Goal: Task Accomplishment & Management: Use online tool/utility

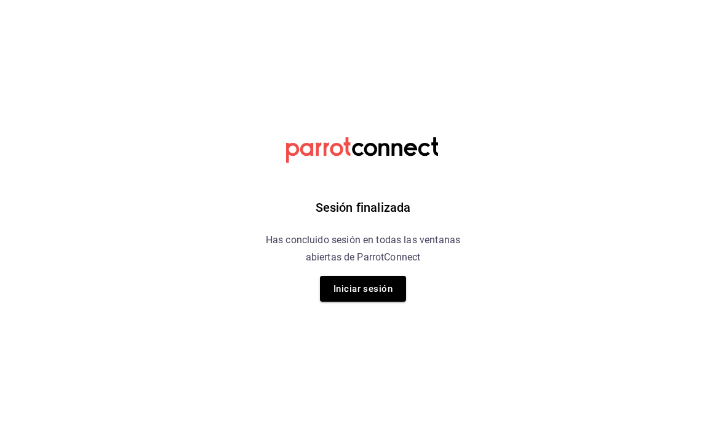
click at [358, 278] on button "Iniciar sesión" at bounding box center [363, 289] width 86 height 26
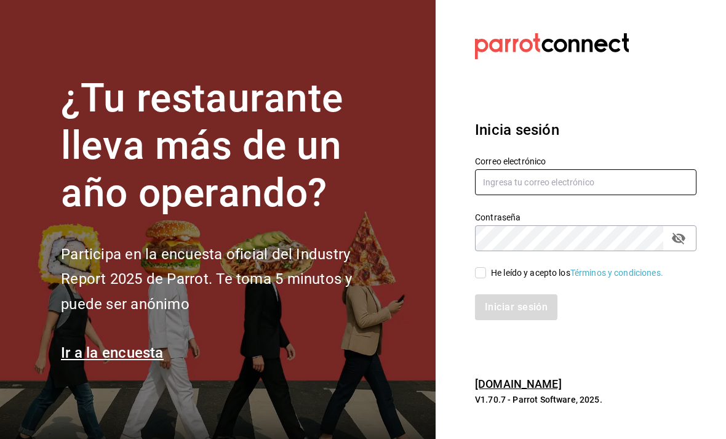
click at [537, 195] on input "text" at bounding box center [586, 182] width 222 height 26
type input "creperia22sjr@gmail.com"
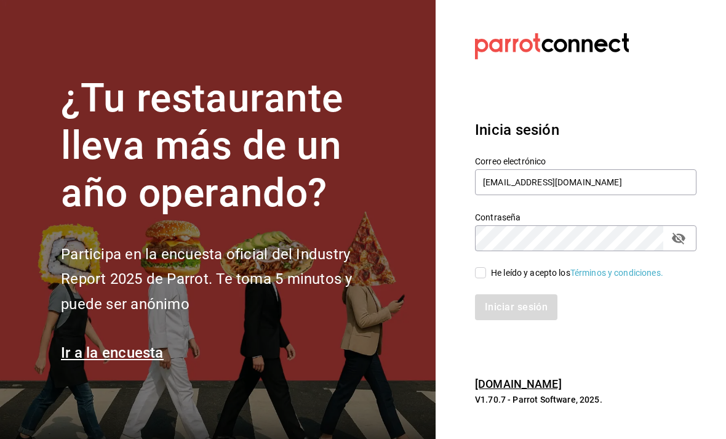
click at [481, 278] on input "He leído y acepto los Términos y condiciones." at bounding box center [480, 272] width 11 height 11
checkbox input "true"
click at [514, 320] on button "Iniciar sesión" at bounding box center [516, 307] width 82 height 26
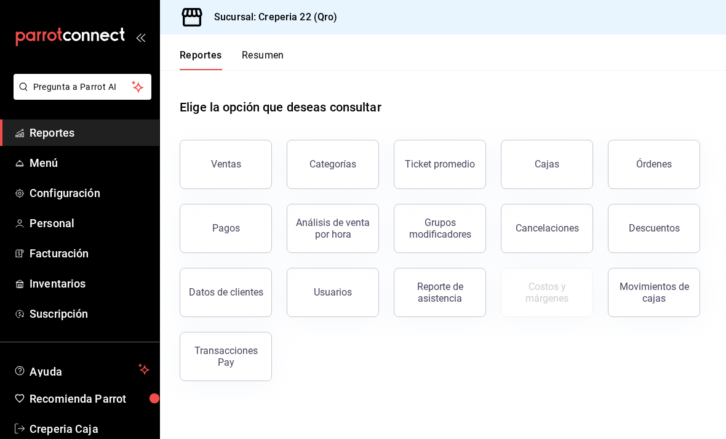
click at [450, 300] on div "Reporte de asistencia" at bounding box center [440, 292] width 76 height 23
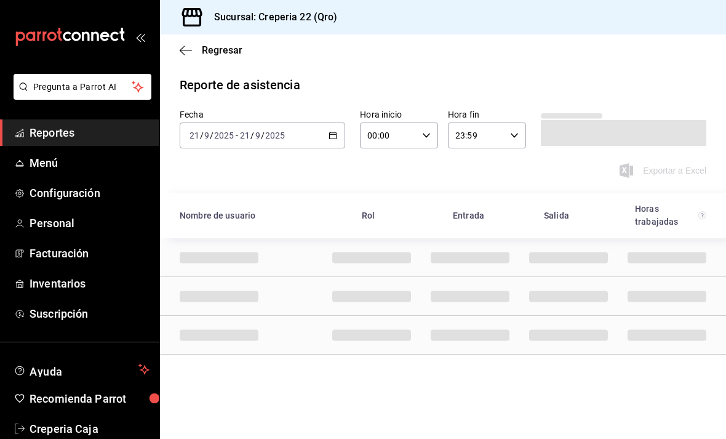
click at [334, 138] on \(Stroke\) "button" at bounding box center [332, 135] width 7 height 7
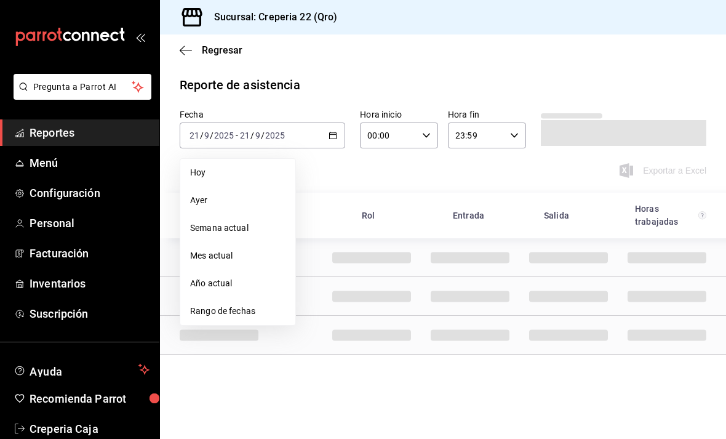
click at [266, 310] on span "Rango de fechas" at bounding box center [237, 311] width 95 height 13
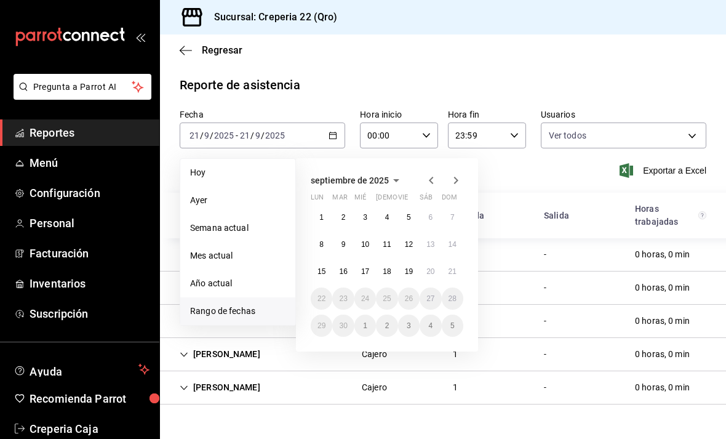
click at [318, 268] on abbr "15" at bounding box center [322, 271] width 8 height 9
click at [455, 271] on abbr "21" at bounding box center [453, 271] width 8 height 9
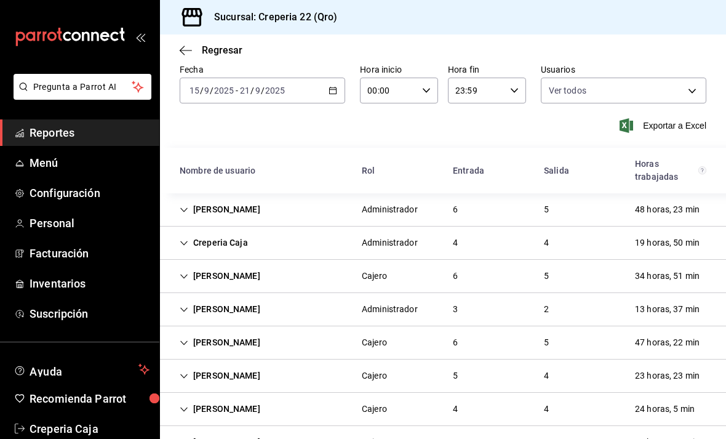
scroll to position [44, 0]
click at [674, 283] on div "34 horas, 51 min" at bounding box center [667, 276] width 84 height 23
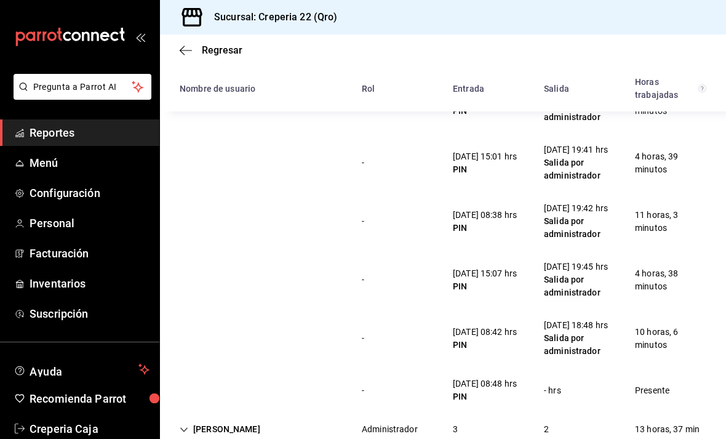
scroll to position [237, 0]
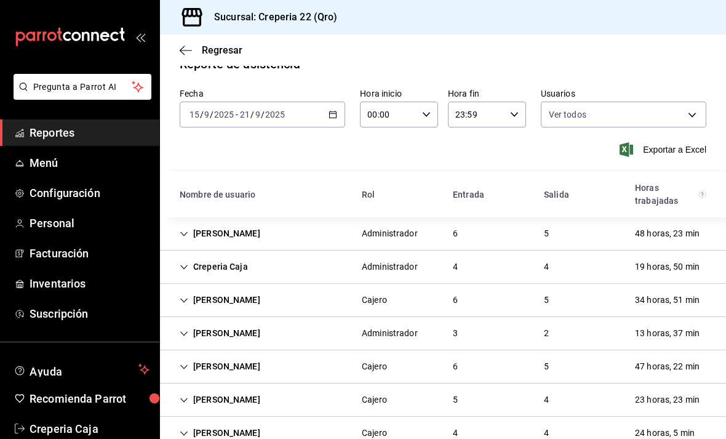
scroll to position [25, 0]
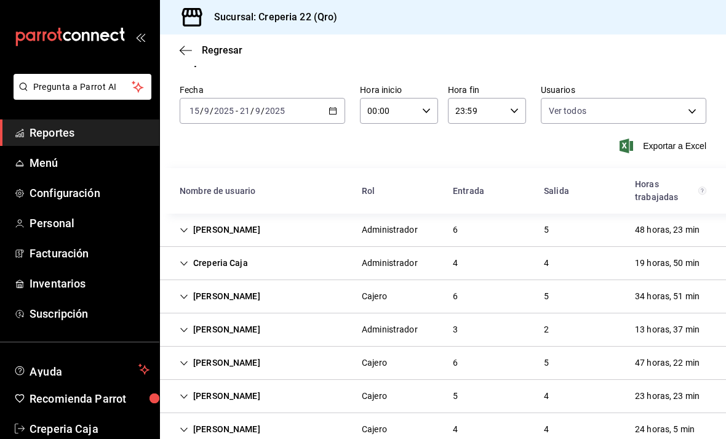
click at [669, 297] on div "34 horas, 51 min" at bounding box center [667, 296] width 84 height 23
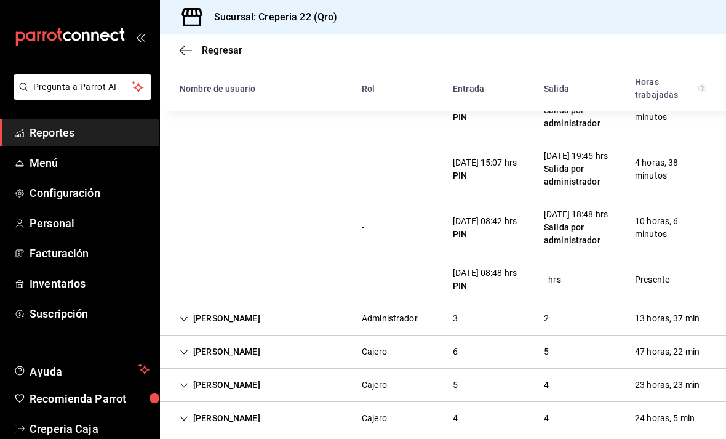
scroll to position [382, 0]
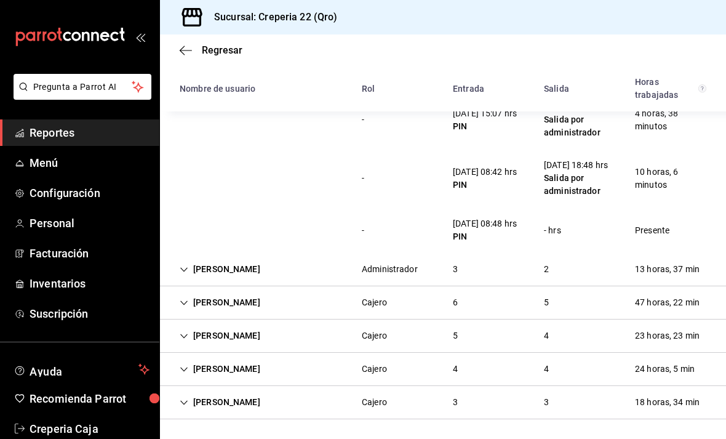
click at [668, 380] on div "24 horas, 5 min" at bounding box center [664, 369] width 79 height 23
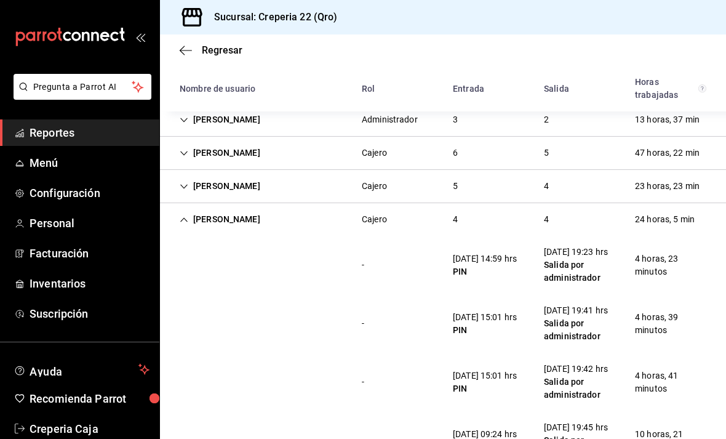
scroll to position [556, 0]
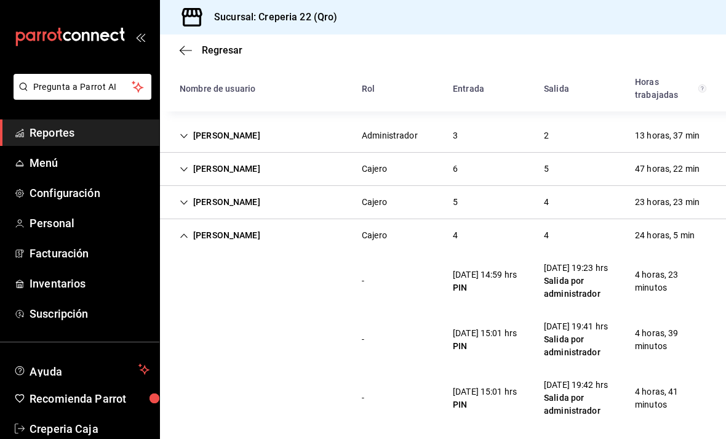
click at [684, 247] on div "24 horas, 5 min" at bounding box center [664, 235] width 79 height 23
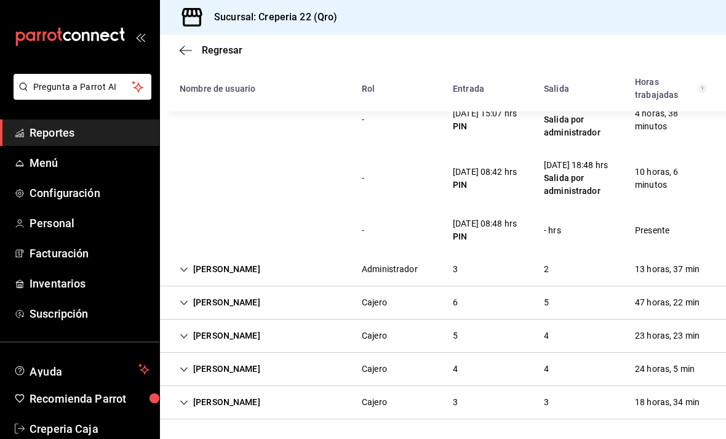
scroll to position [459, 0]
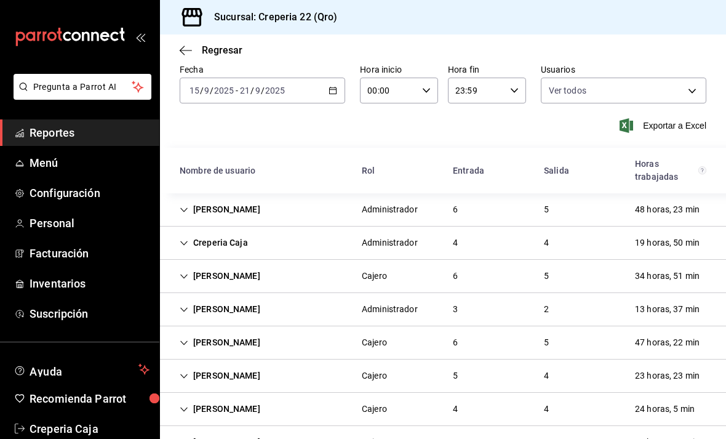
scroll to position [44, 0]
click at [708, 303] on div "13 horas, 37 min" at bounding box center [667, 309] width 84 height 23
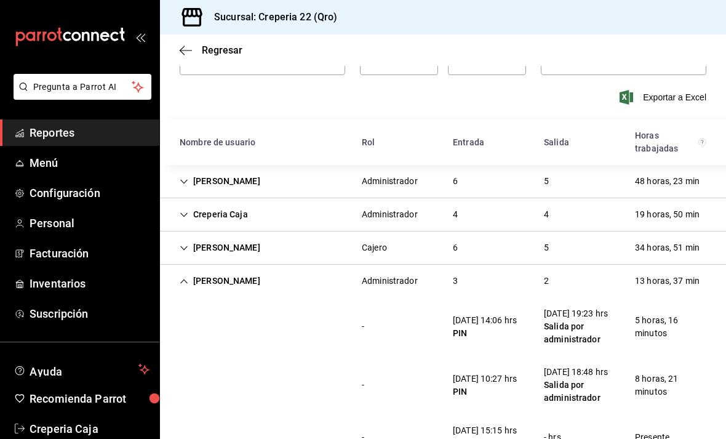
click at [685, 287] on div "13 horas, 37 min" at bounding box center [667, 281] width 84 height 23
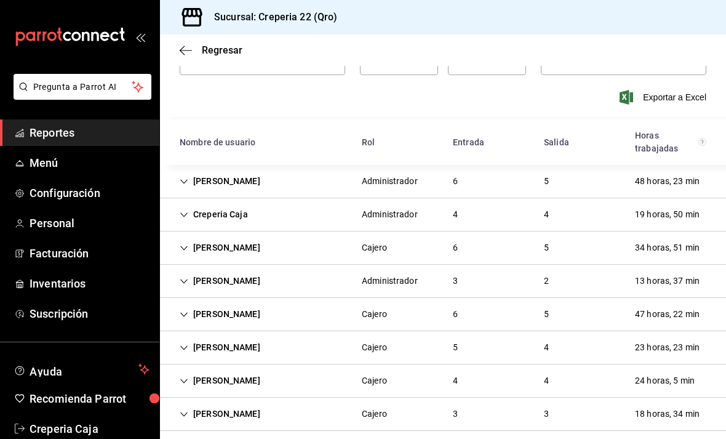
scroll to position [44, 0]
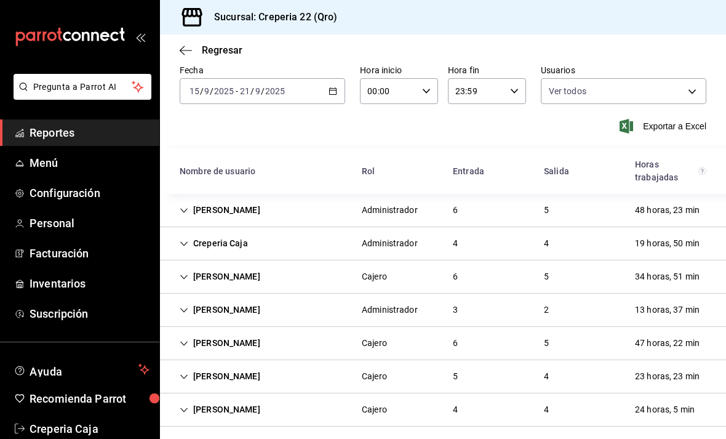
click at [664, 279] on div "34 horas, 51 min" at bounding box center [667, 276] width 84 height 23
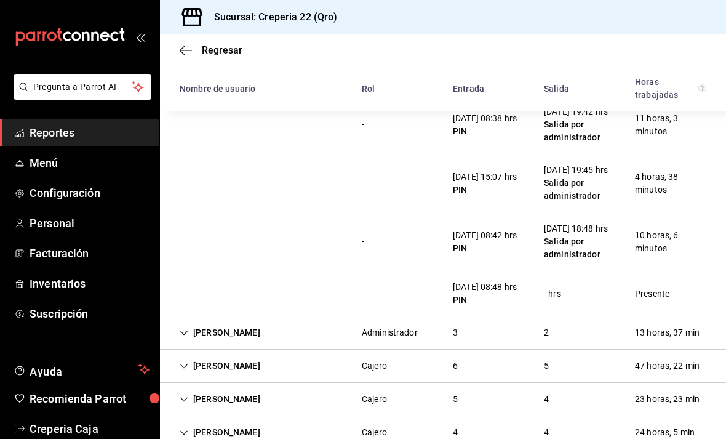
scroll to position [360, 0]
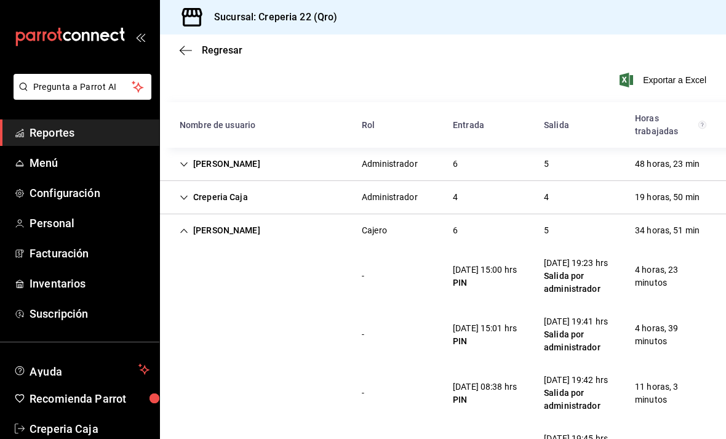
click at [683, 226] on div "34 horas, 51 min" at bounding box center [667, 230] width 84 height 23
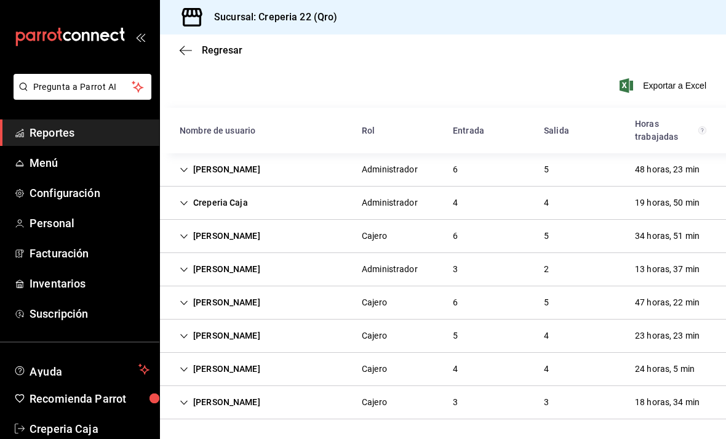
scroll to position [44, 0]
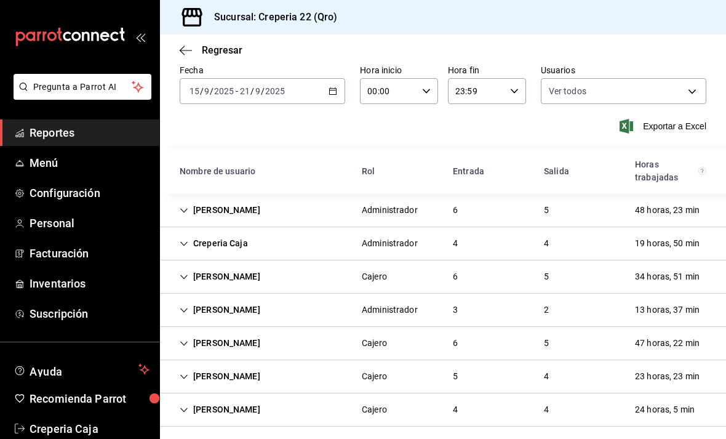
click at [678, 346] on div "47 horas, 22 min" at bounding box center [667, 343] width 84 height 23
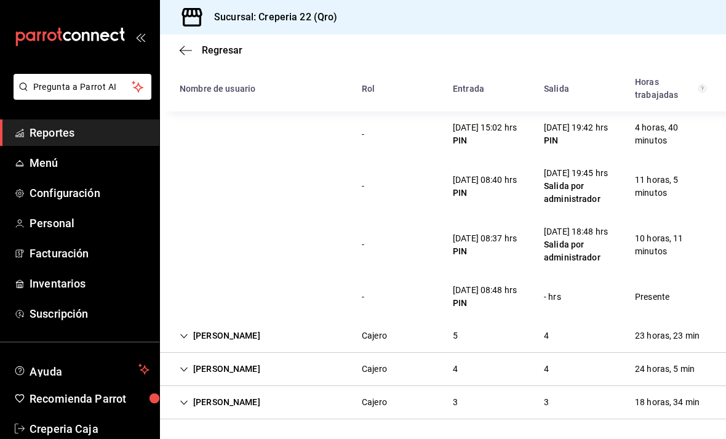
scroll to position [433, 0]
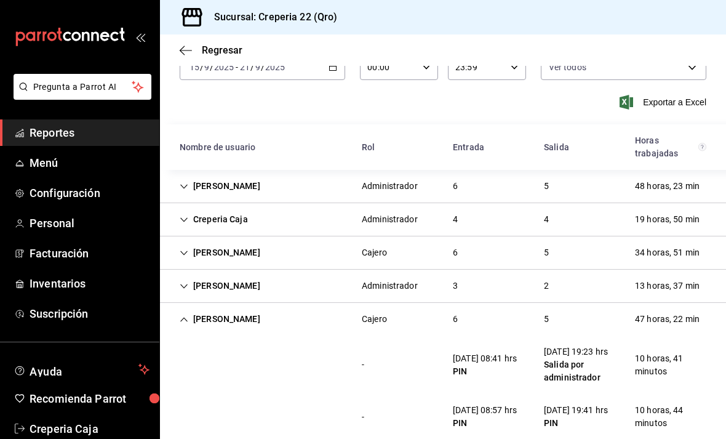
click at [682, 307] on div "Hugo Alvarez Cajero 6 5 47 horas, 22 min" at bounding box center [443, 319] width 566 height 33
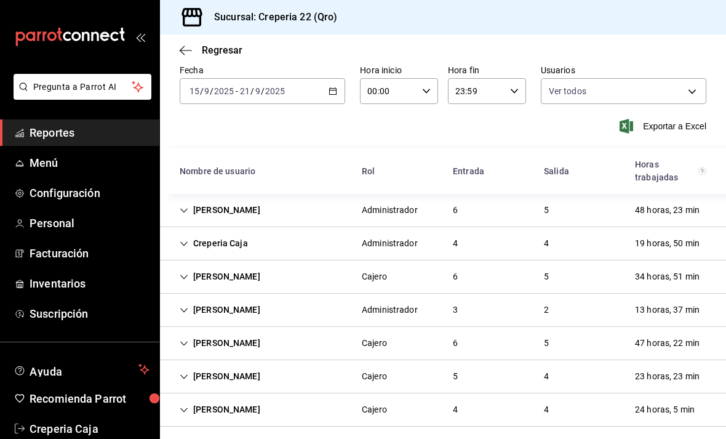
scroll to position [18, 0]
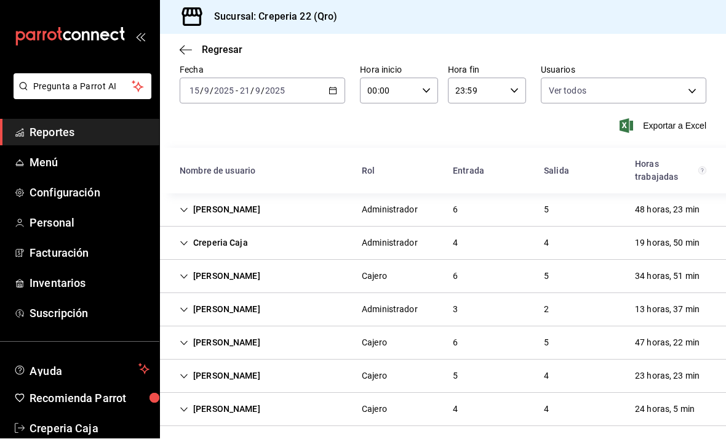
click at [672, 365] on div "23 horas, 23 min" at bounding box center [667, 376] width 84 height 23
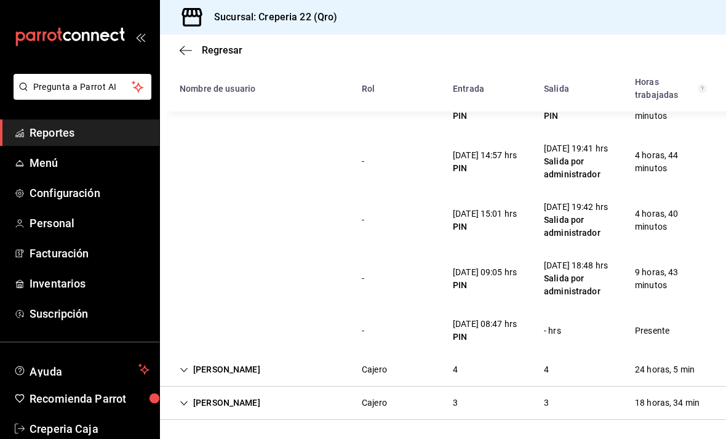
scroll to position [351, 0]
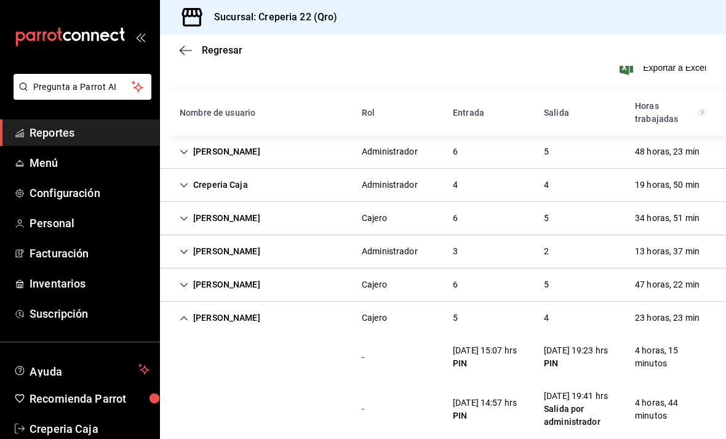
click at [683, 306] on div "23 horas, 23 min" at bounding box center [667, 317] width 84 height 23
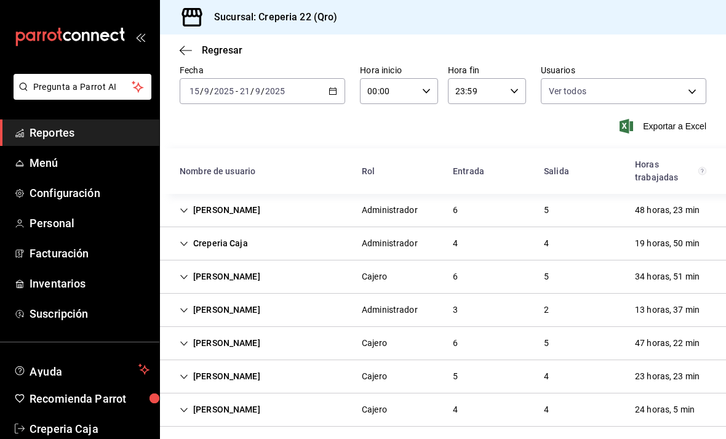
scroll to position [41, 0]
click at [678, 431] on div "18 horas, 34 min" at bounding box center [667, 442] width 84 height 23
click at [678, 432] on div "18 horas, 34 min" at bounding box center [667, 443] width 84 height 23
click at [676, 431] on div "18 horas, 34 min" at bounding box center [667, 442] width 84 height 23
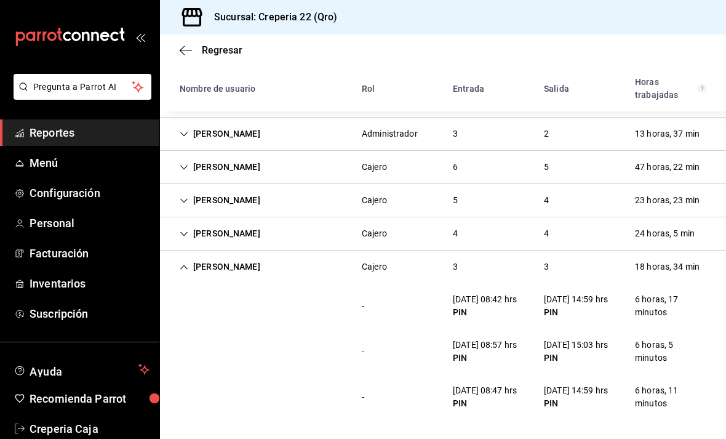
scroll to position [219, 0]
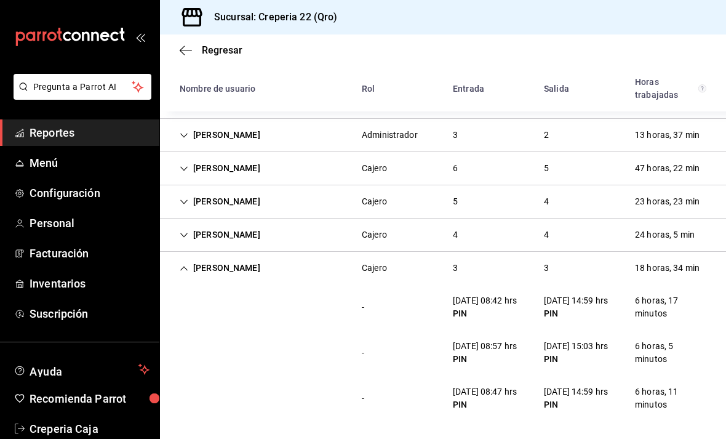
click at [697, 257] on div "18 horas, 34 min" at bounding box center [667, 268] width 84 height 23
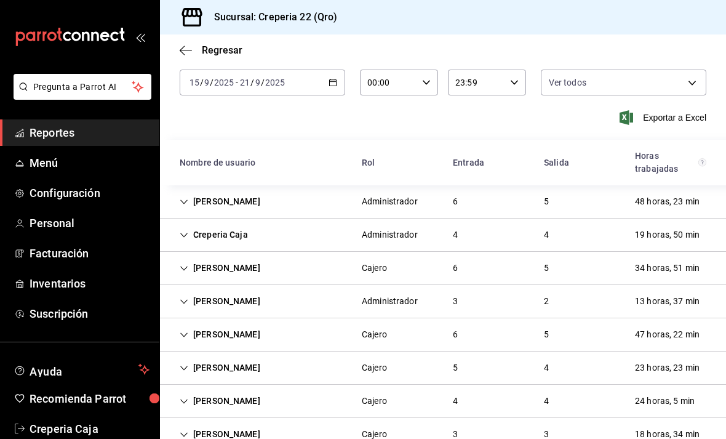
scroll to position [44, 0]
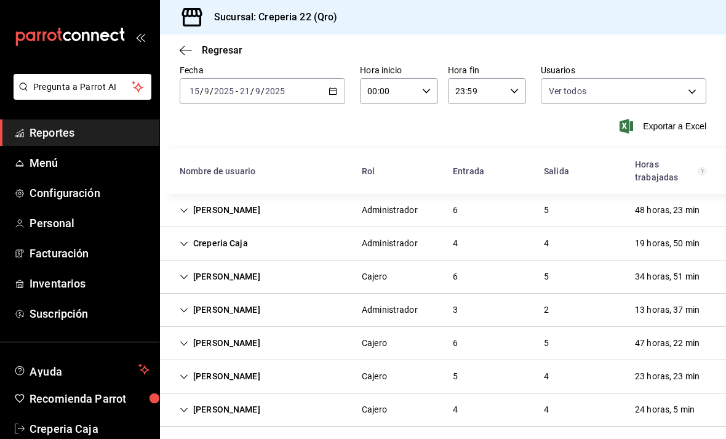
click at [673, 265] on div "34 horas, 51 min" at bounding box center [667, 276] width 84 height 23
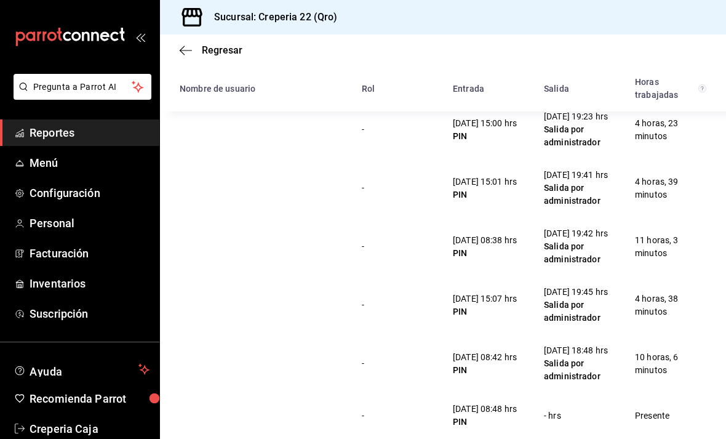
scroll to position [239, 0]
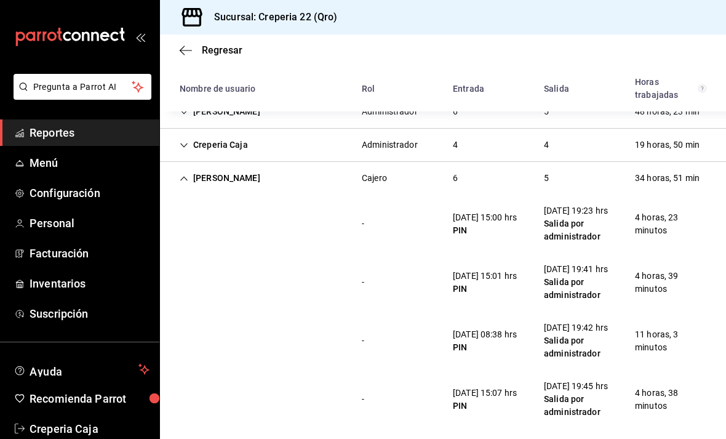
click at [681, 162] on div "Jose Alvarez Cajero 6 5 34 horas, 51 min" at bounding box center [443, 178] width 566 height 33
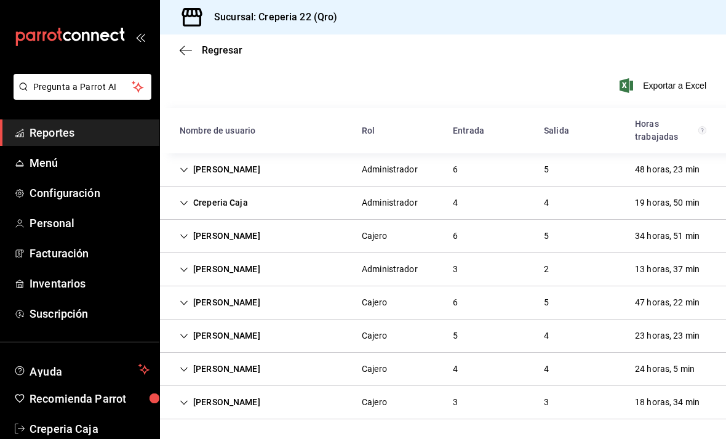
scroll to position [44, 0]
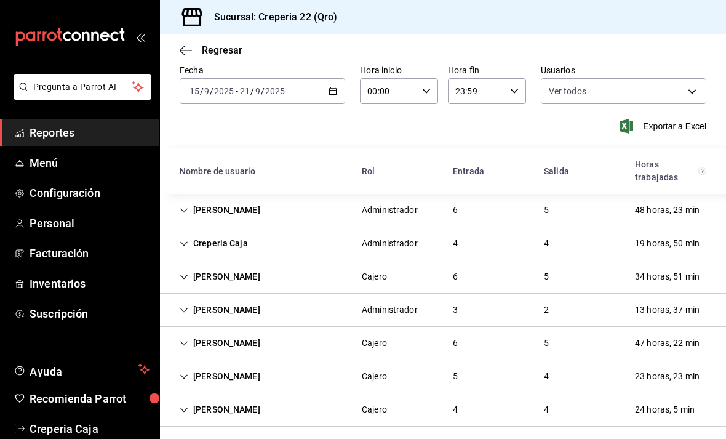
click at [686, 332] on div "47 horas, 22 min" at bounding box center [667, 343] width 84 height 23
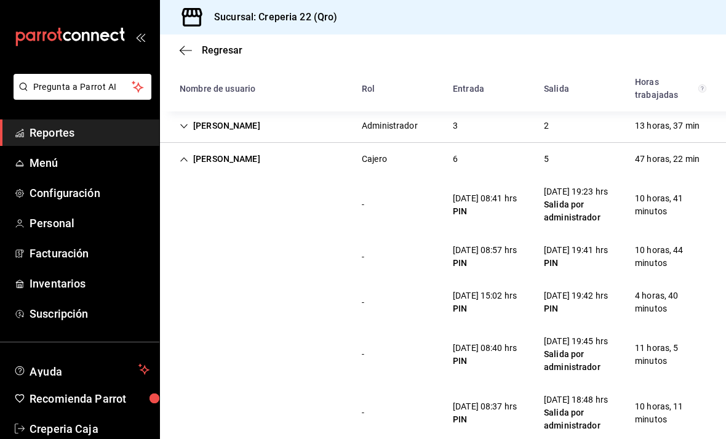
scroll to position [233, 0]
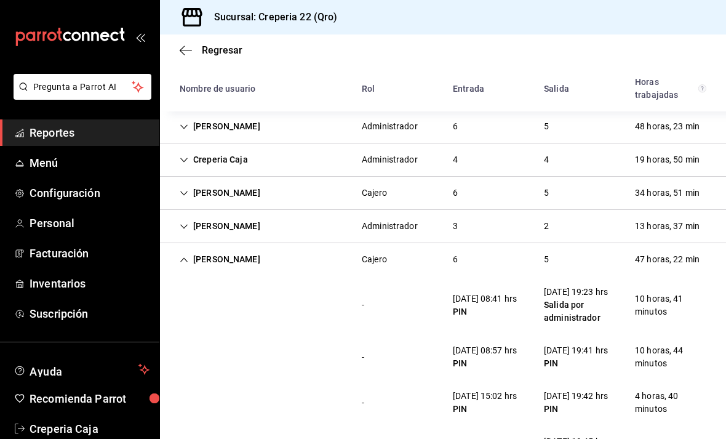
click at [682, 248] on div "47 horas, 22 min" at bounding box center [667, 259] width 84 height 23
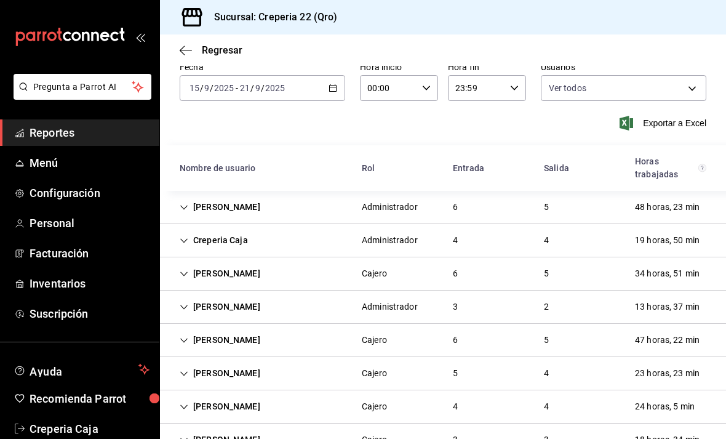
scroll to position [44, 0]
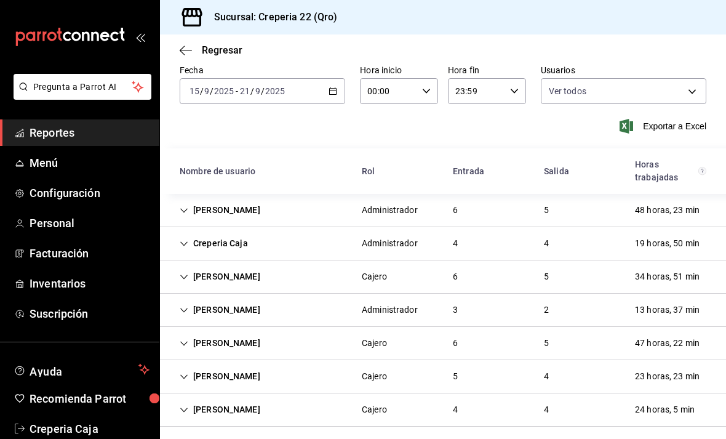
click at [665, 365] on div "23 horas, 23 min" at bounding box center [667, 376] width 84 height 23
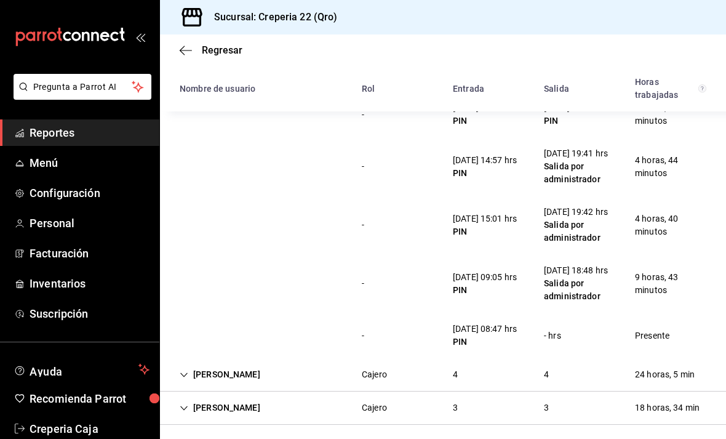
scroll to position [346, 0]
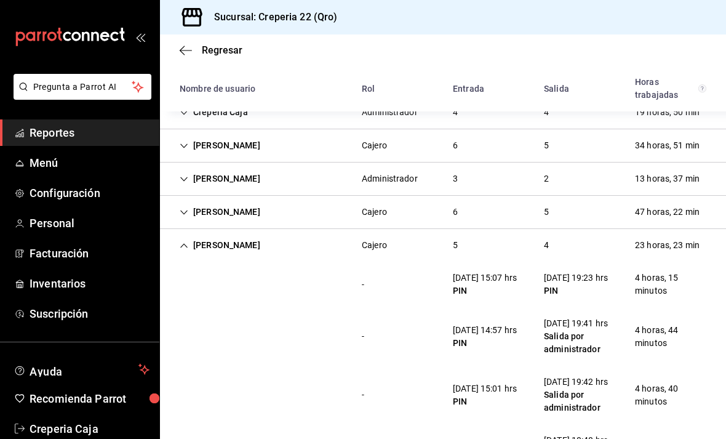
click at [663, 234] on div "23 horas, 23 min" at bounding box center [667, 245] width 84 height 23
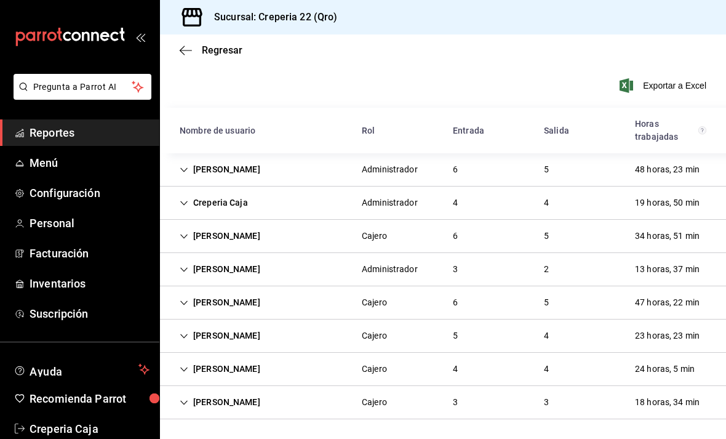
scroll to position [44, 0]
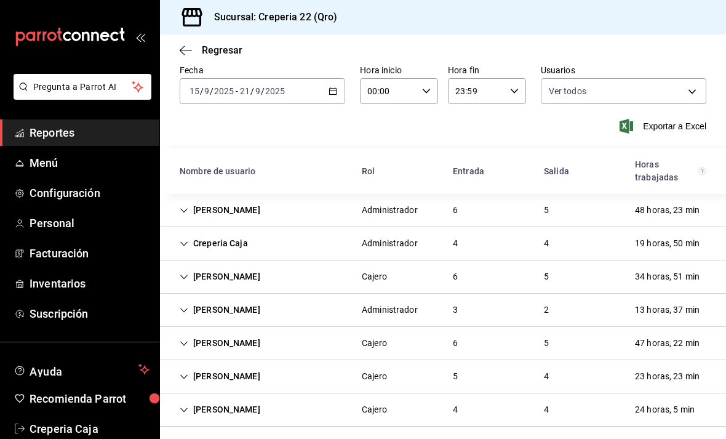
click at [662, 398] on div "24 horas, 5 min" at bounding box center [664, 409] width 79 height 23
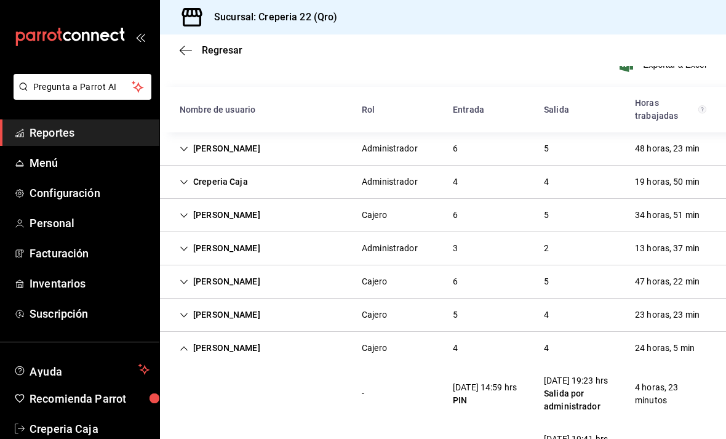
click at [660, 337] on div "24 horas, 5 min" at bounding box center [664, 348] width 79 height 23
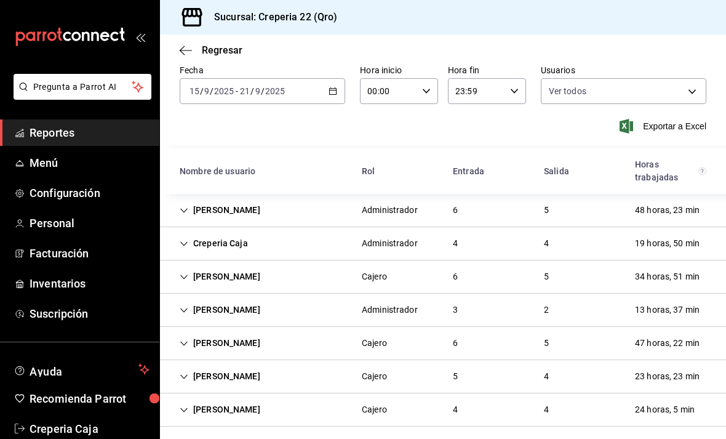
click at [654, 431] on div "18 horas, 34 min" at bounding box center [667, 442] width 84 height 23
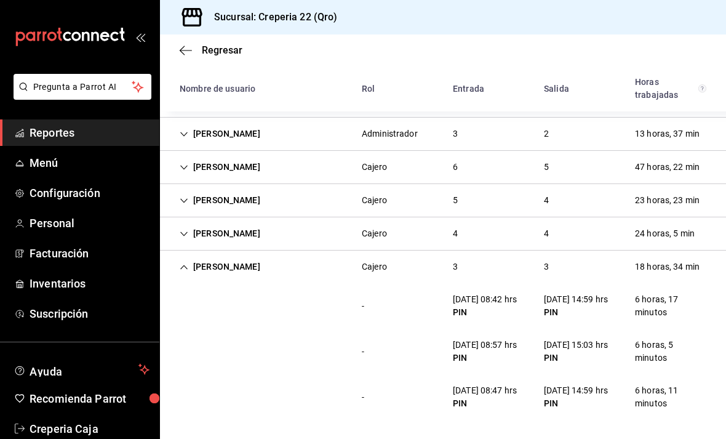
scroll to position [219, 0]
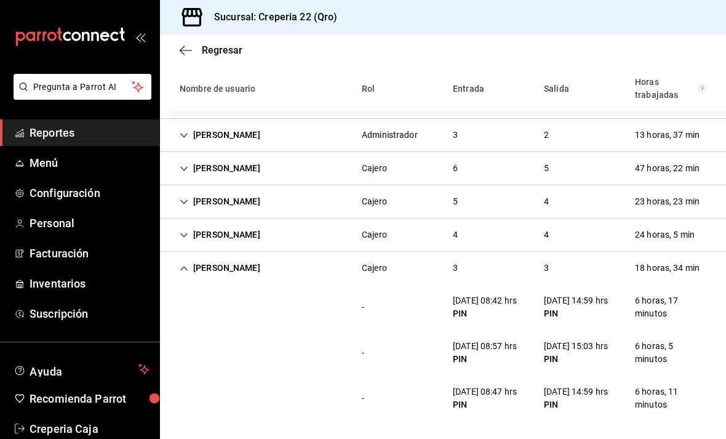
click at [719, 119] on div "Alessandra Alvarez Administrador 3 2 13 horas, 37 min" at bounding box center [443, 135] width 566 height 33
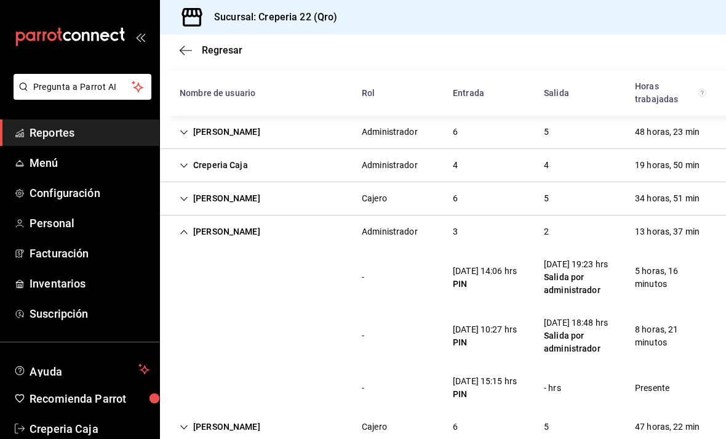
scroll to position [114, 0]
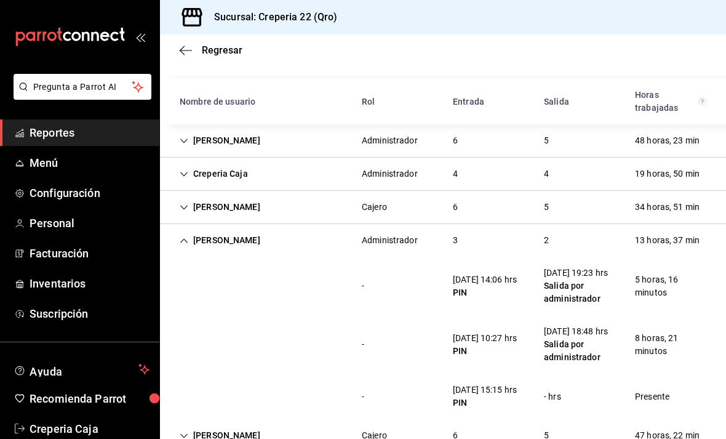
click at [679, 229] on div "13 horas, 37 min" at bounding box center [667, 240] width 84 height 23
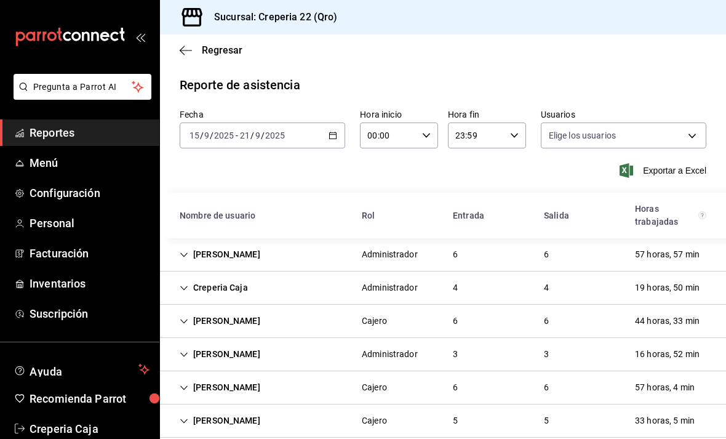
type input "15c266db-26d9-4ac9-b18f-8d35e8c4a1db,2ec94316-76bf-4c41-86ec-60e9d475c04b,4e7c9…"
click at [679, 322] on div "44 horas, 33 min" at bounding box center [667, 321] width 84 height 23
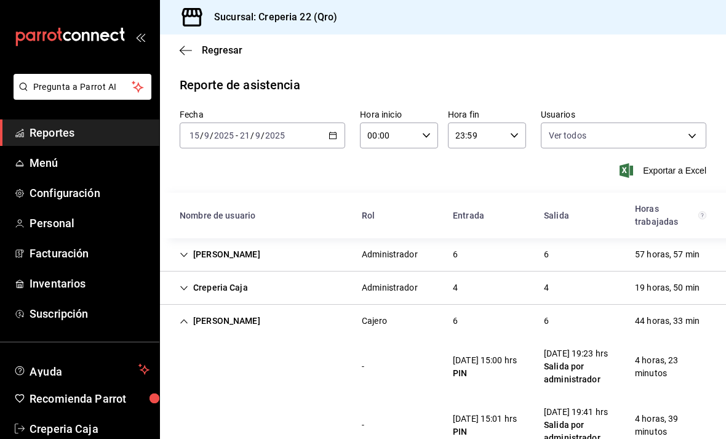
click at [685, 320] on div "44 horas, 33 min" at bounding box center [667, 321] width 84 height 23
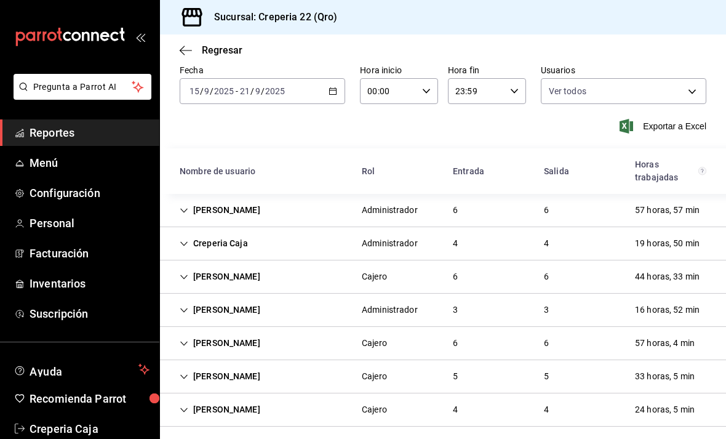
click at [678, 377] on div "33 horas, 5 min" at bounding box center [664, 376] width 79 height 23
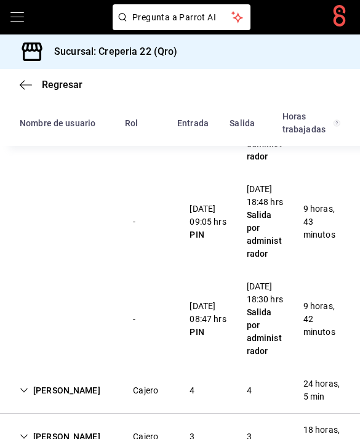
scroll to position [20, 0]
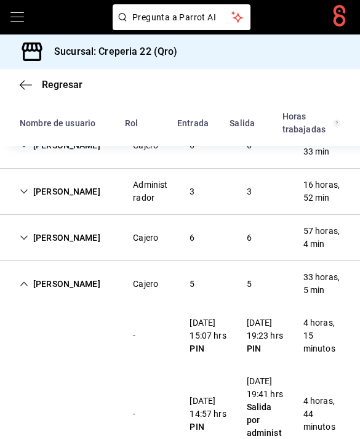
click at [316, 266] on div "33 horas, 5 min" at bounding box center [322, 284] width 57 height 36
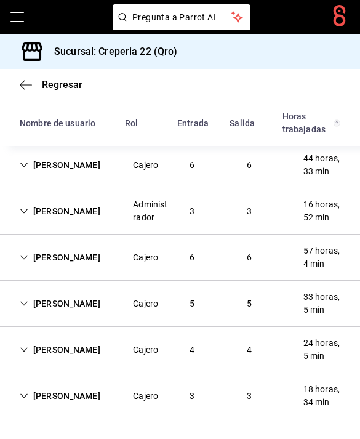
scroll to position [290, 0]
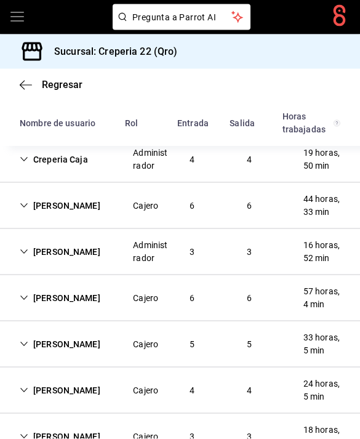
click at [326, 190] on div "44 horas, 33 min" at bounding box center [322, 206] width 57 height 36
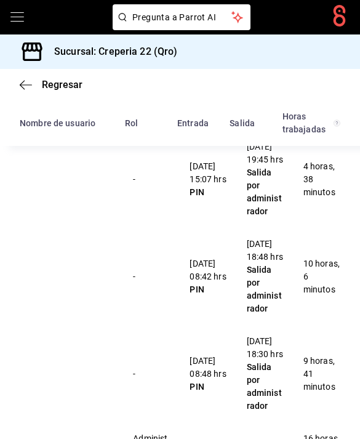
scroll to position [686, 0]
